Goal: Information Seeking & Learning: Learn about a topic

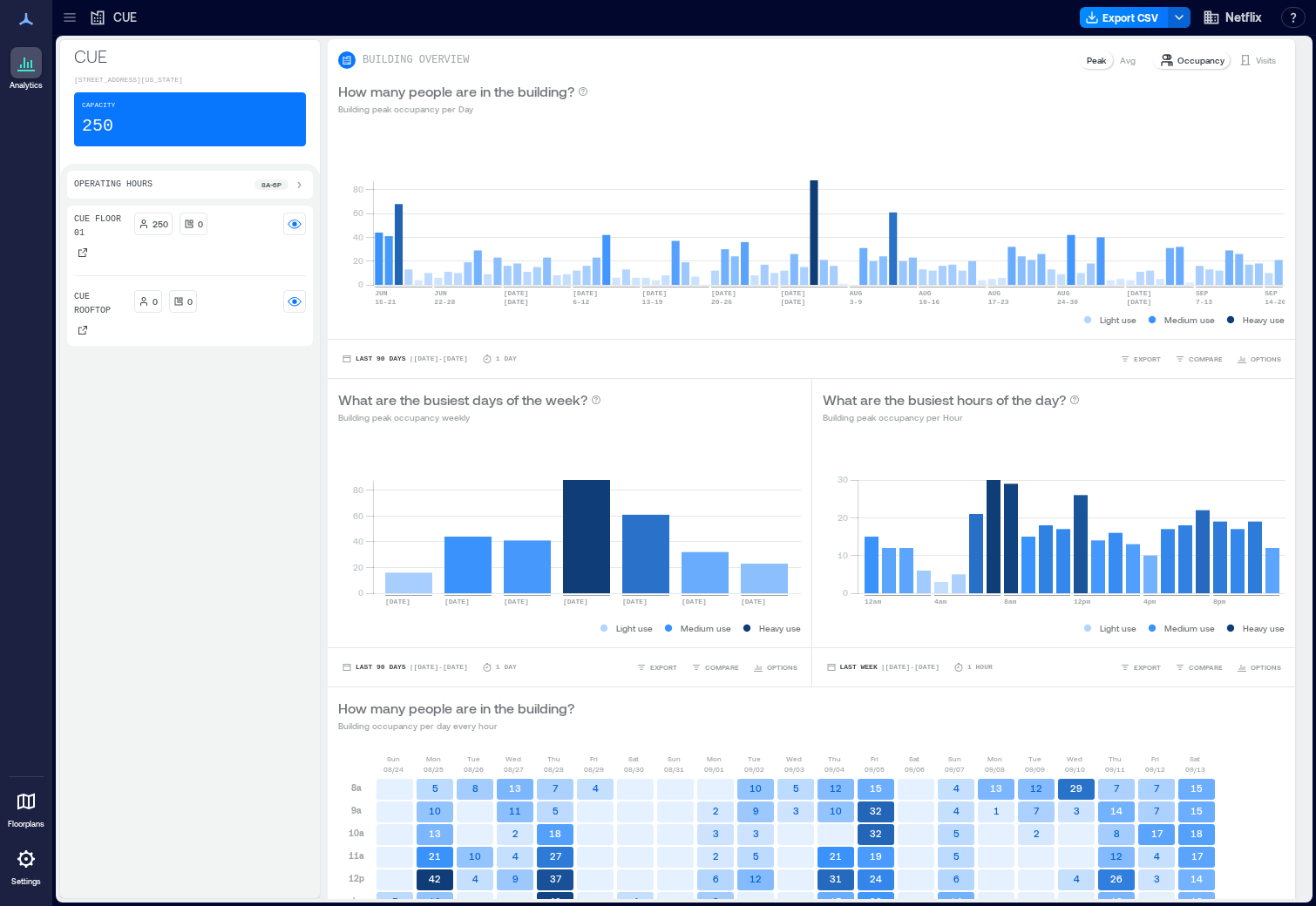
click at [103, 17] on icon at bounding box center [97, 19] width 13 height 14
click at [72, 22] on icon at bounding box center [70, 18] width 18 height 18
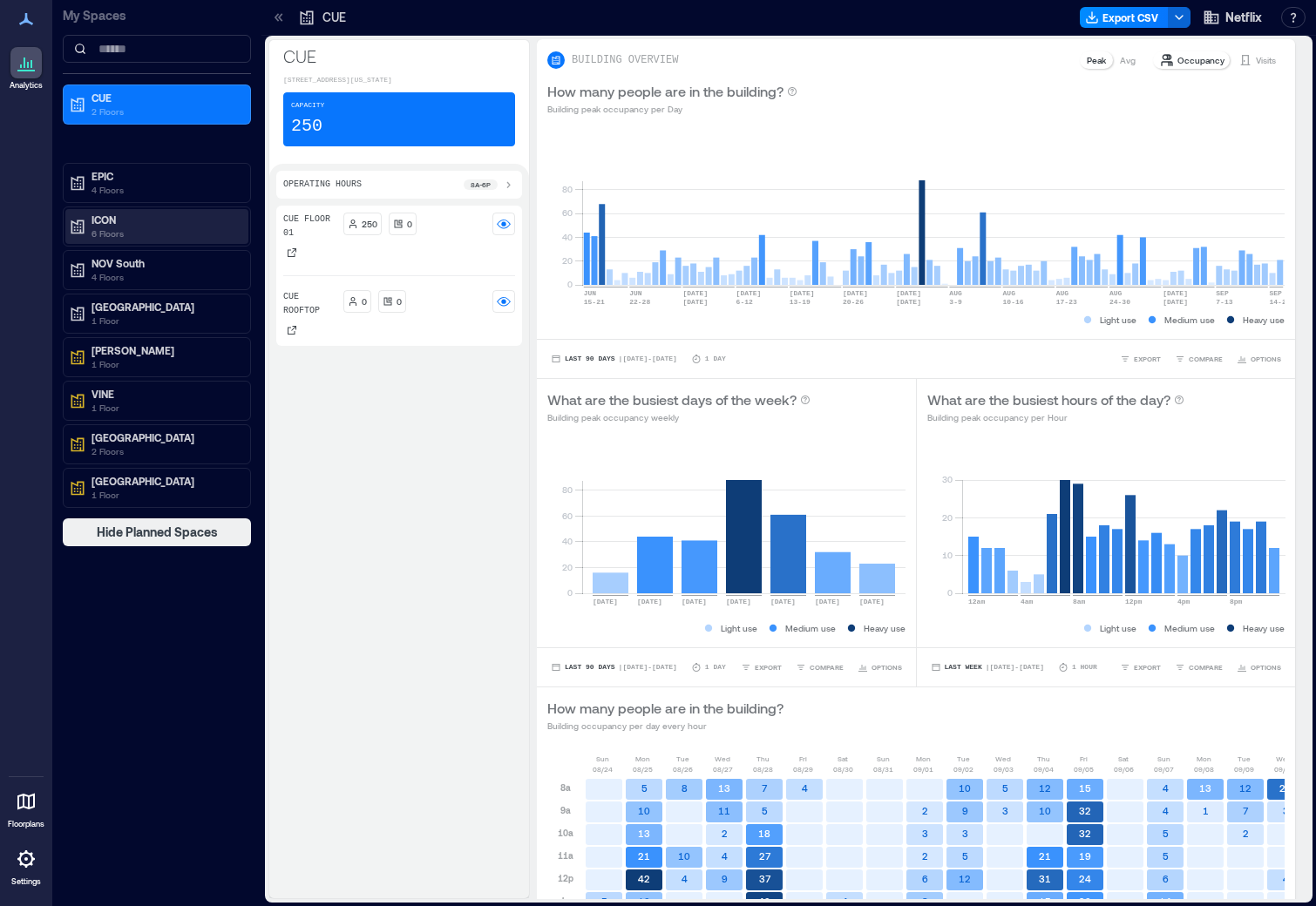
click at [128, 217] on p "ICON" at bounding box center [164, 220] width 146 height 14
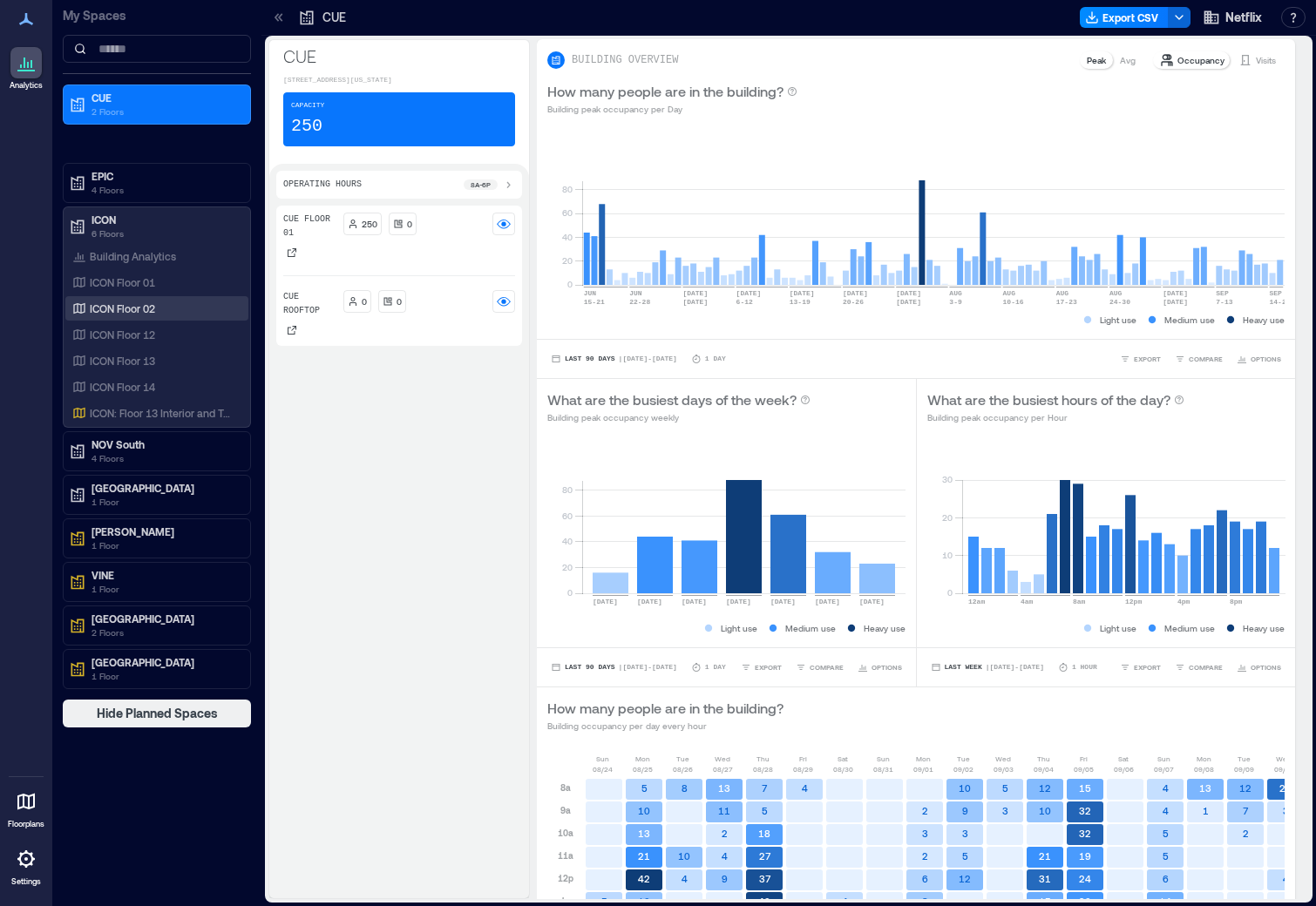
click at [159, 311] on div "ICON Floor 02" at bounding box center [153, 308] width 169 height 18
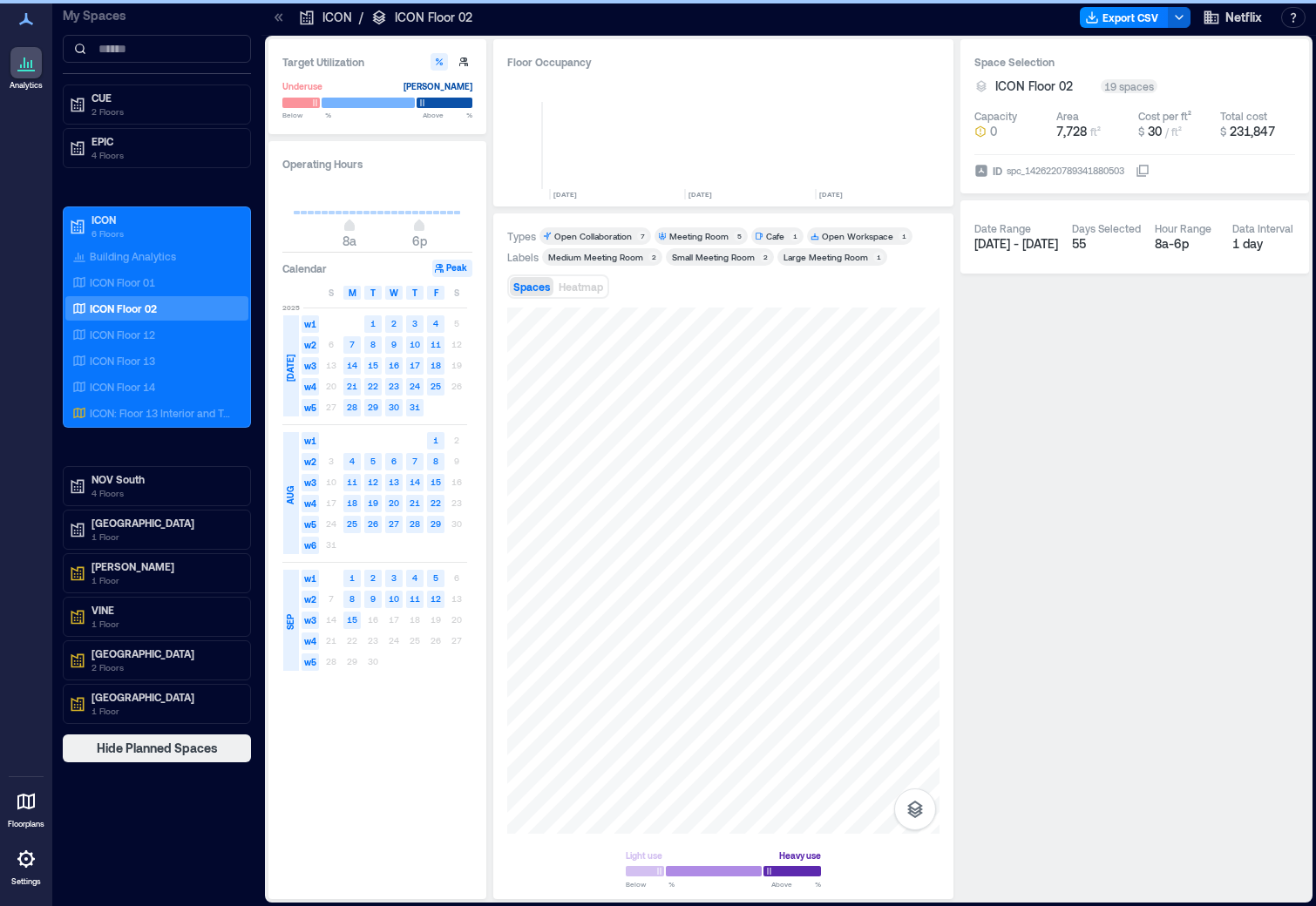
scroll to position [0, 481]
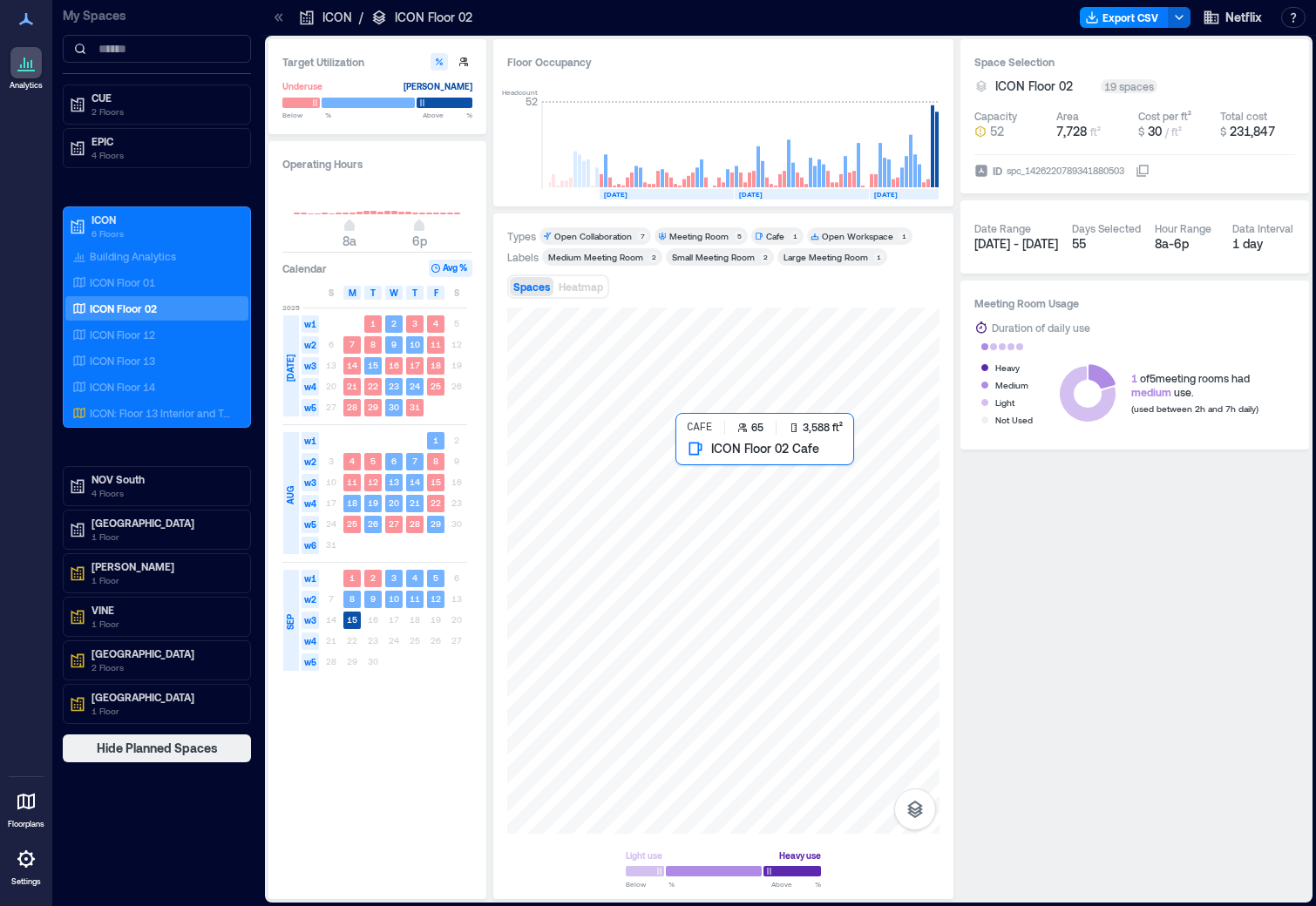
click at [793, 468] on div at bounding box center [723, 570] width 432 height 526
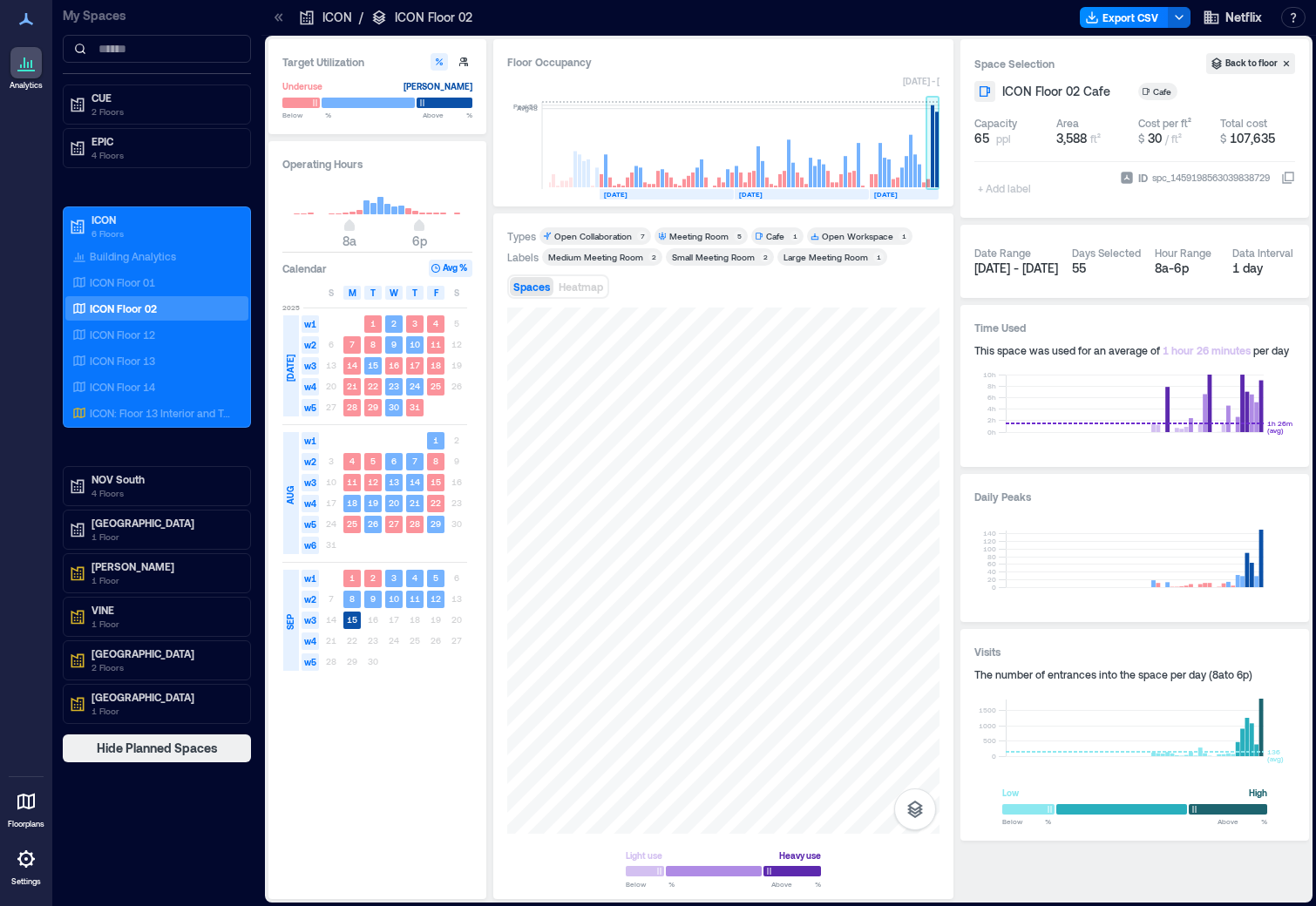
click at [927, 128] on rect at bounding box center [932, 145] width 13 height 87
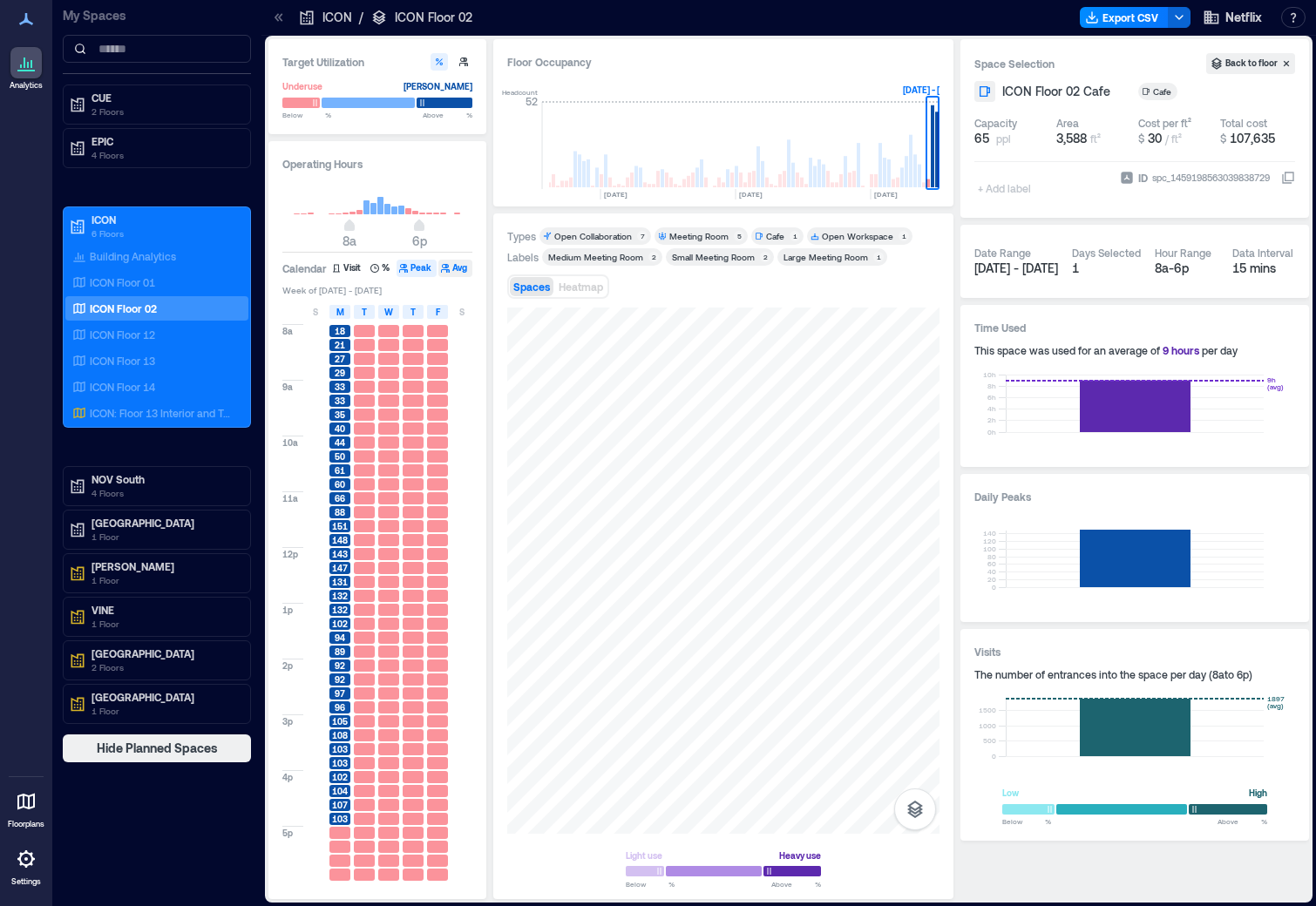
click at [447, 268] on icon "button" at bounding box center [445, 268] width 11 height 11
click at [421, 268] on button "Peak" at bounding box center [416, 269] width 40 height 18
click at [374, 268] on icon "button" at bounding box center [374, 268] width 11 height 11
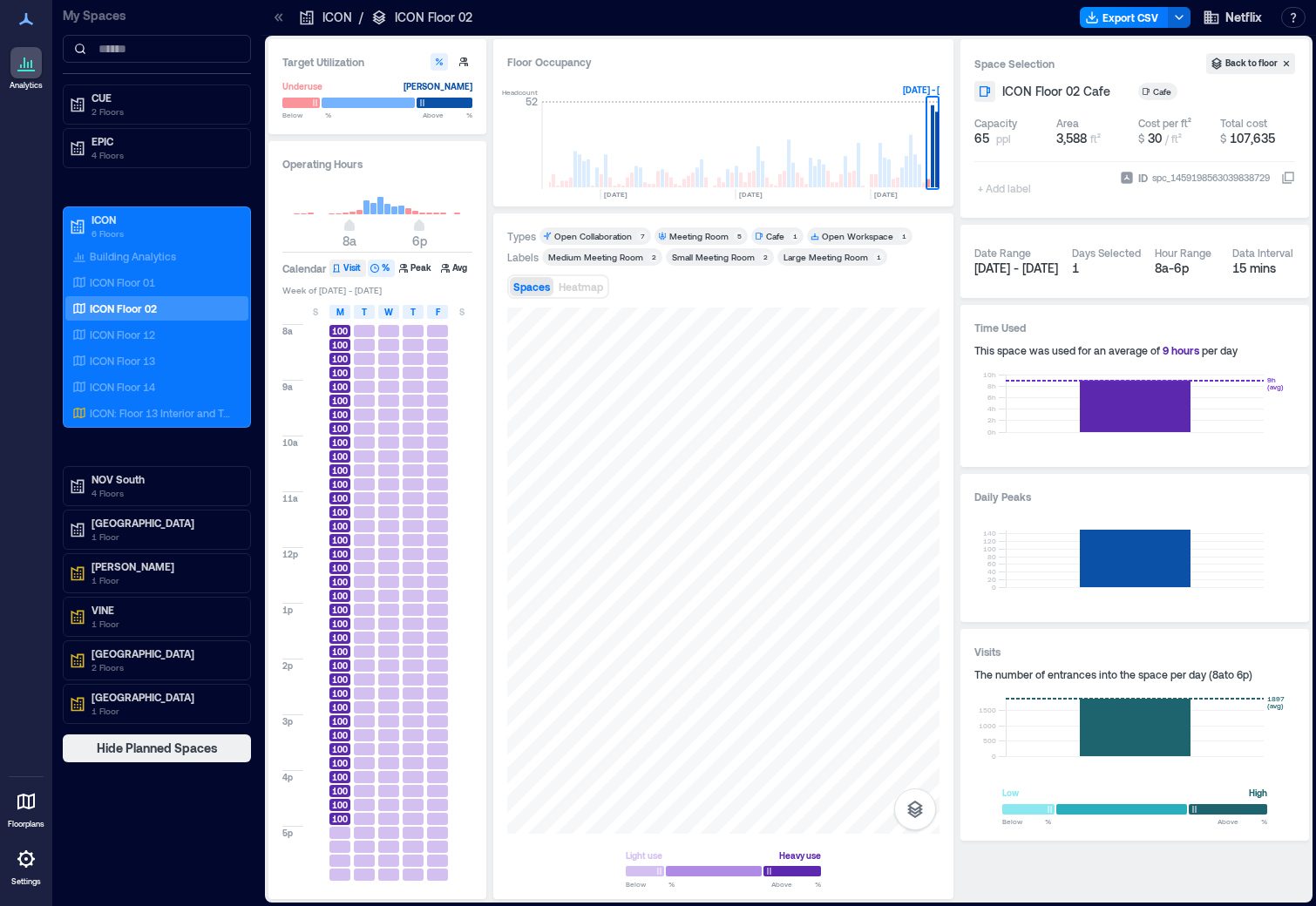
click at [343, 268] on button "Visit" at bounding box center [347, 269] width 36 height 18
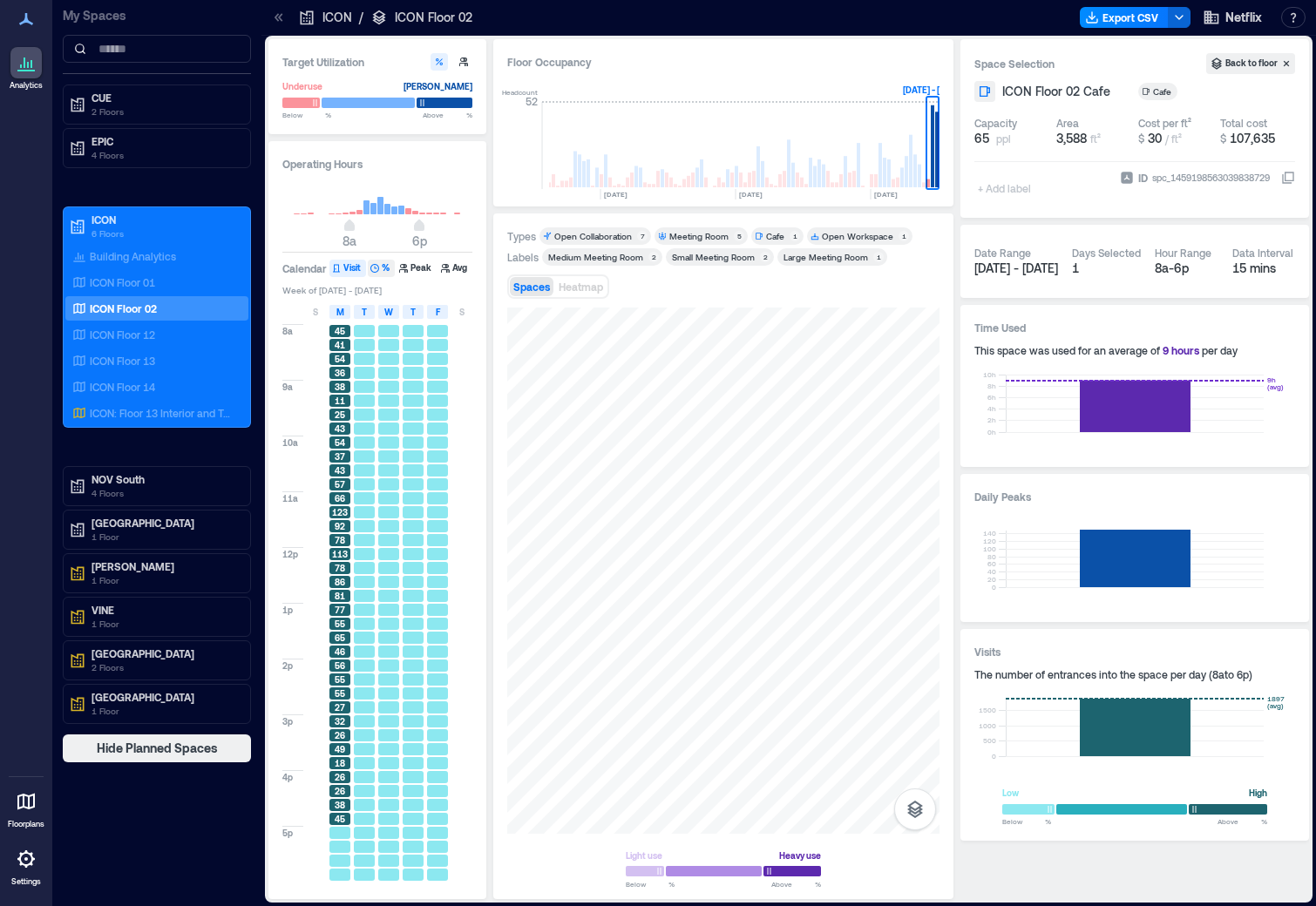
click at [387, 265] on button "%" at bounding box center [382, 269] width 27 height 18
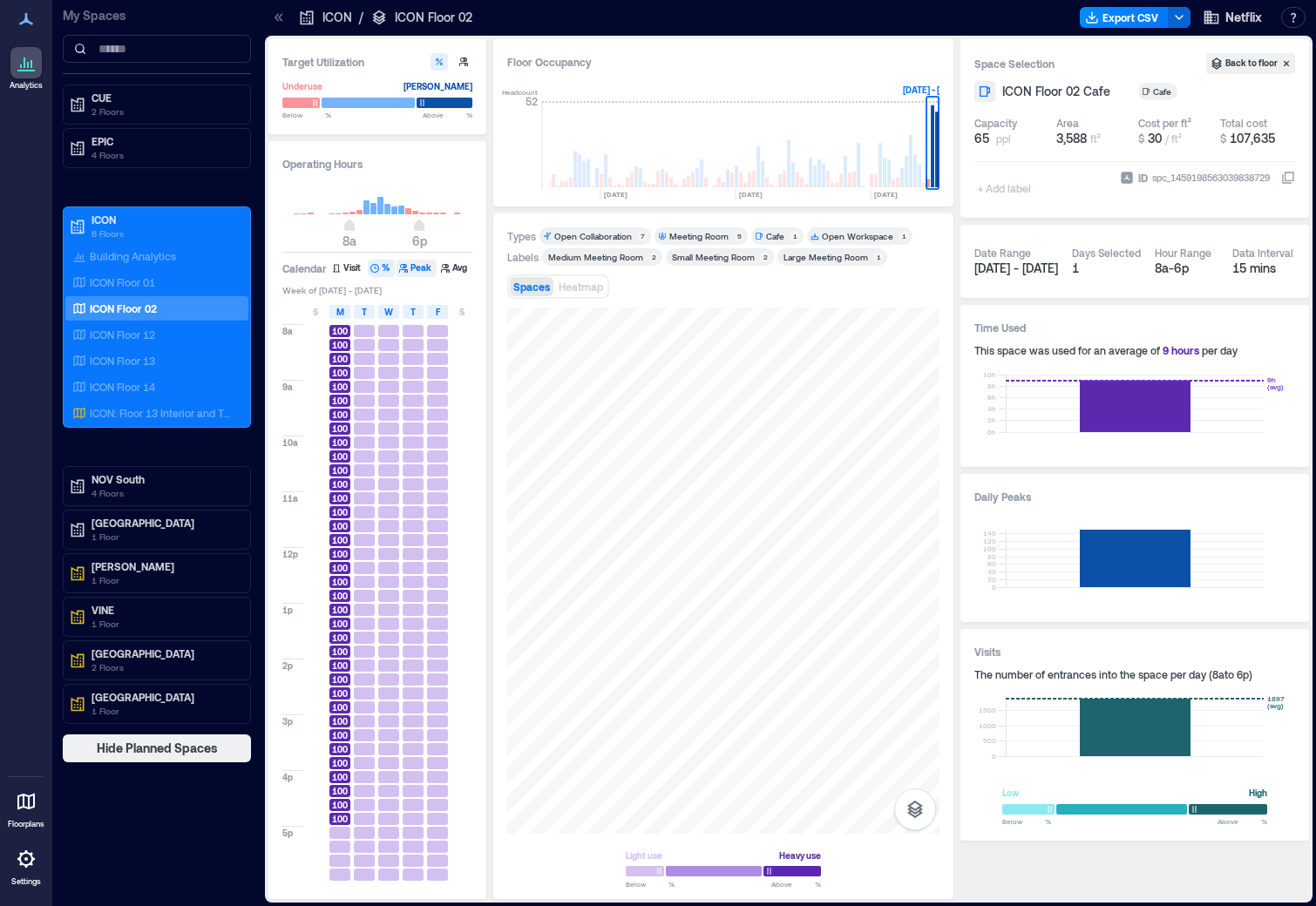
click at [425, 272] on button "Peak" at bounding box center [416, 269] width 40 height 18
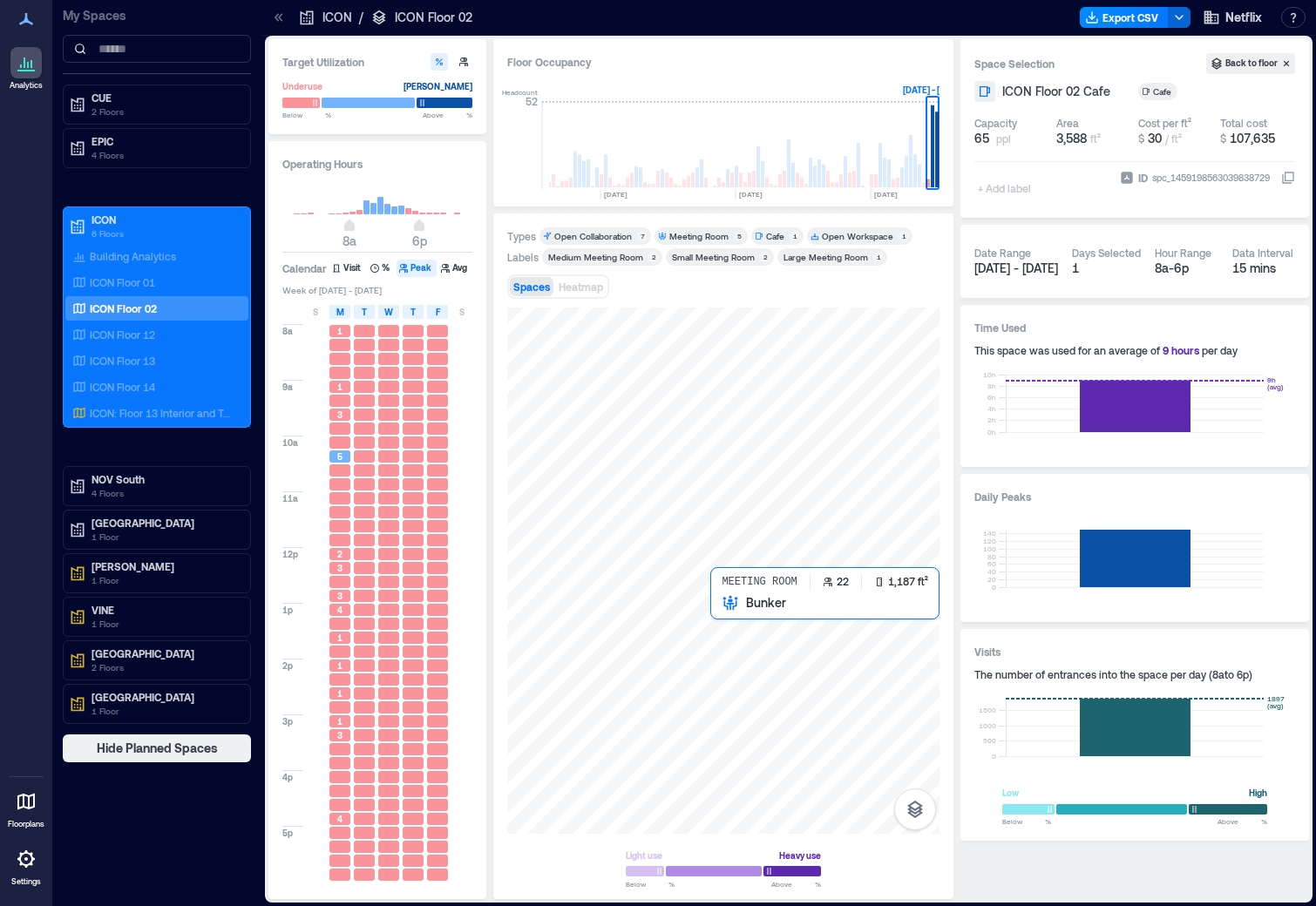
click at [725, 619] on div at bounding box center [723, 570] width 432 height 526
